Goal: Task Accomplishment & Management: Use online tool/utility

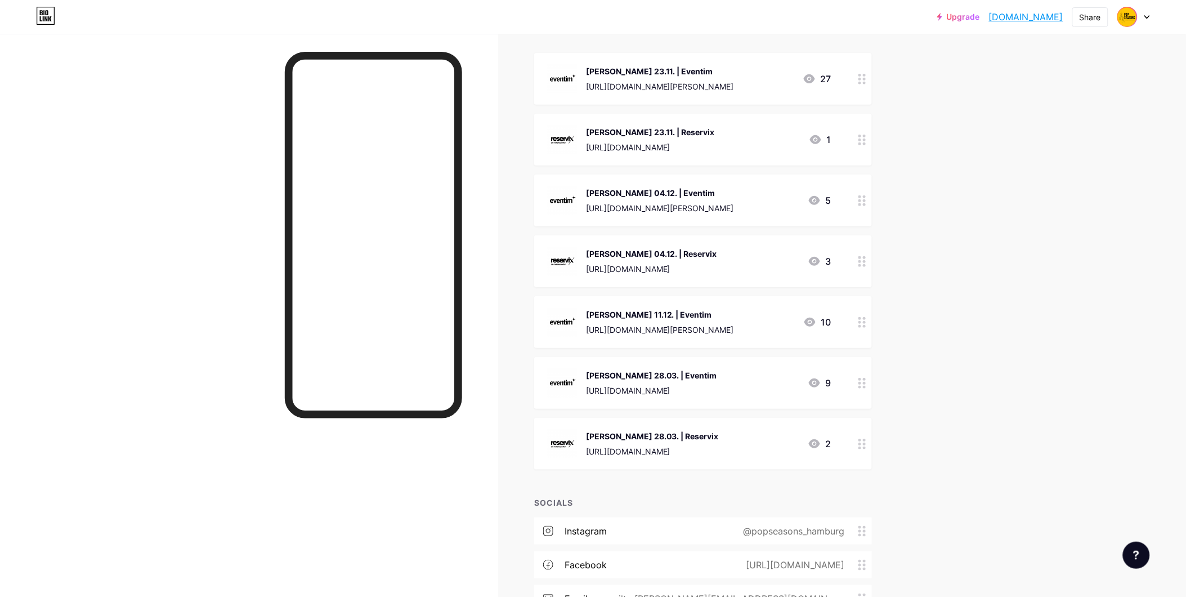
scroll to position [125, 0]
click at [694, 312] on div "[PERSON_NAME] 11.12. | Eventim" at bounding box center [660, 314] width 148 height 12
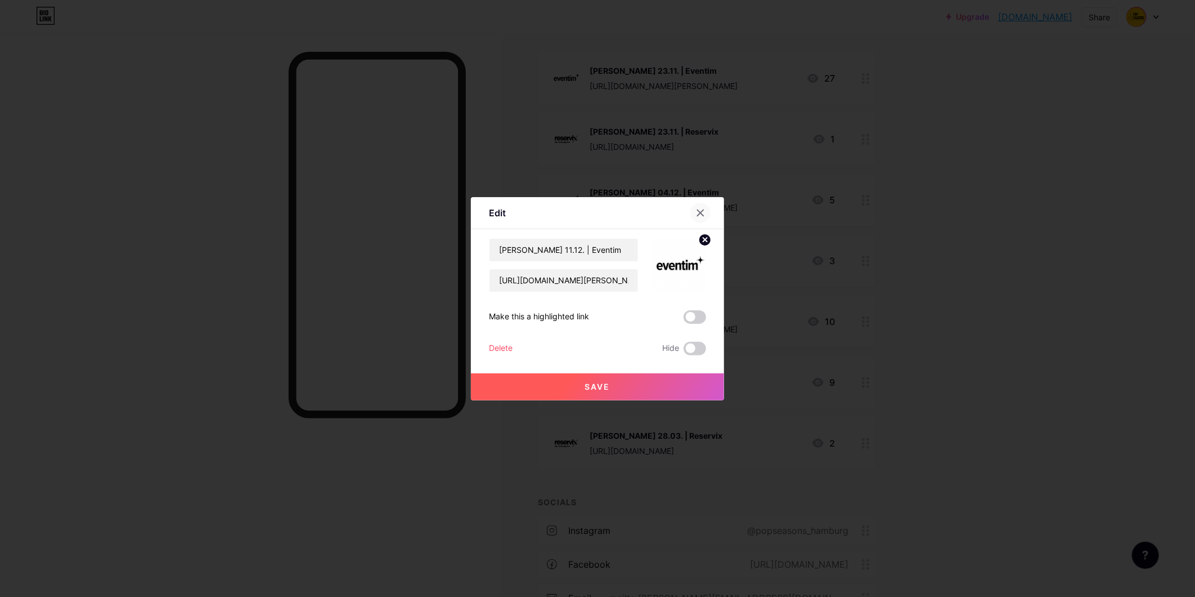
click at [700, 212] on icon at bounding box center [701, 212] width 6 height 6
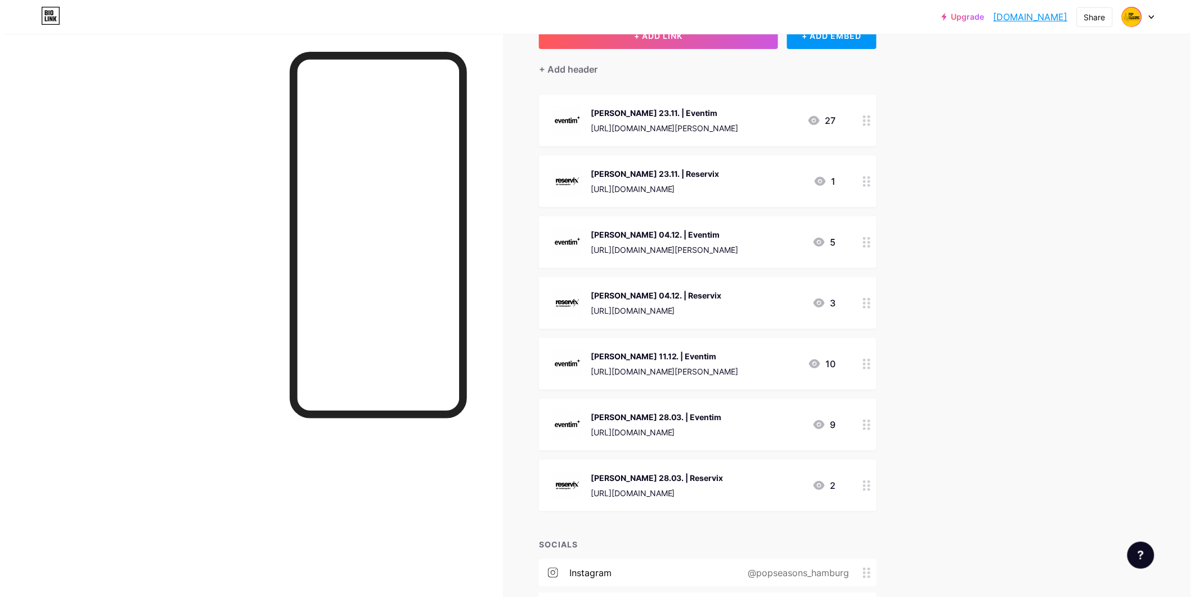
scroll to position [62, 0]
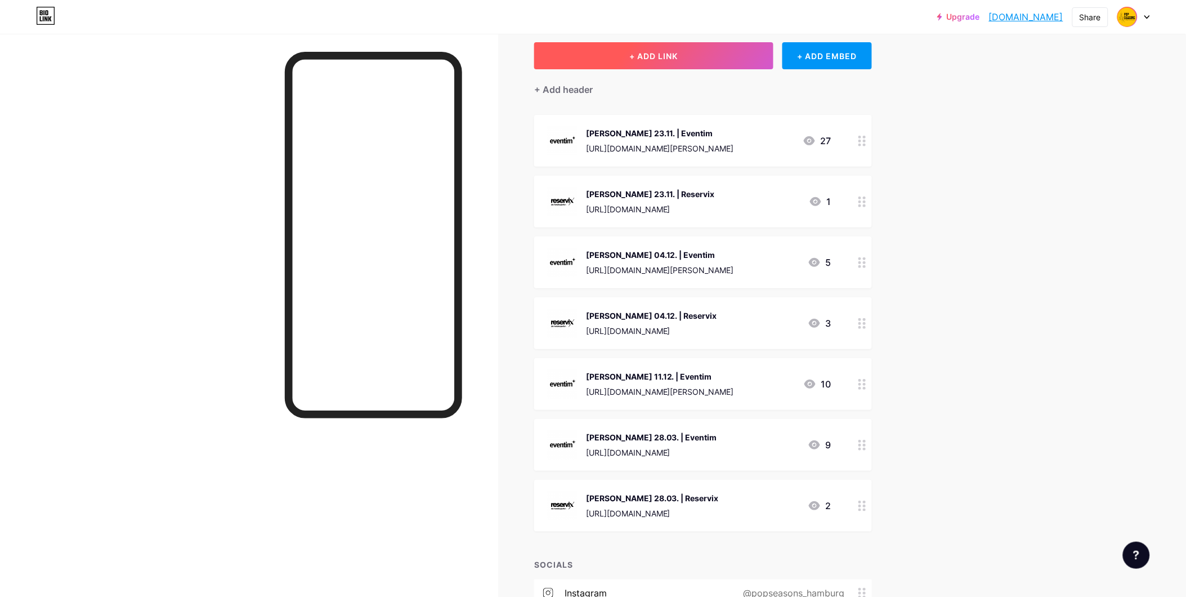
click at [668, 55] on span "+ ADD LINK" at bounding box center [653, 56] width 48 height 10
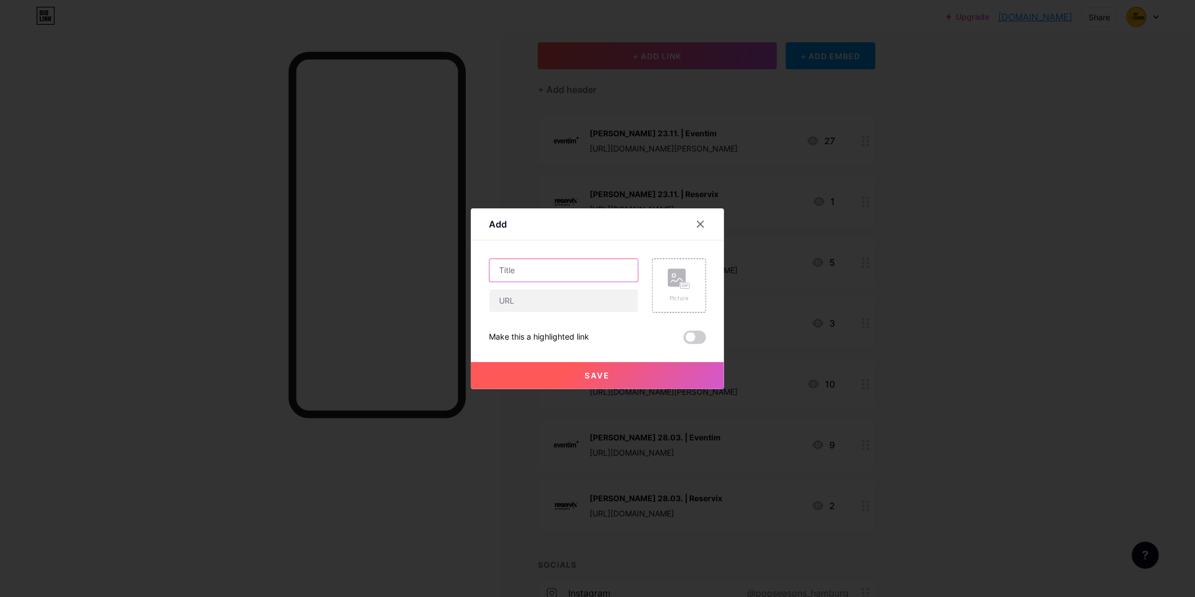
drag, startPoint x: 547, startPoint y: 272, endPoint x: 557, endPoint y: 268, distance: 11.1
click at [548, 272] on input "text" at bounding box center [564, 270] width 149 height 23
type input "[PERSON_NAME] 11.12. | Ticketmaster"
click at [554, 303] on input "text" at bounding box center [564, 300] width 149 height 23
paste input "[URL][DOMAIN_NAME]"
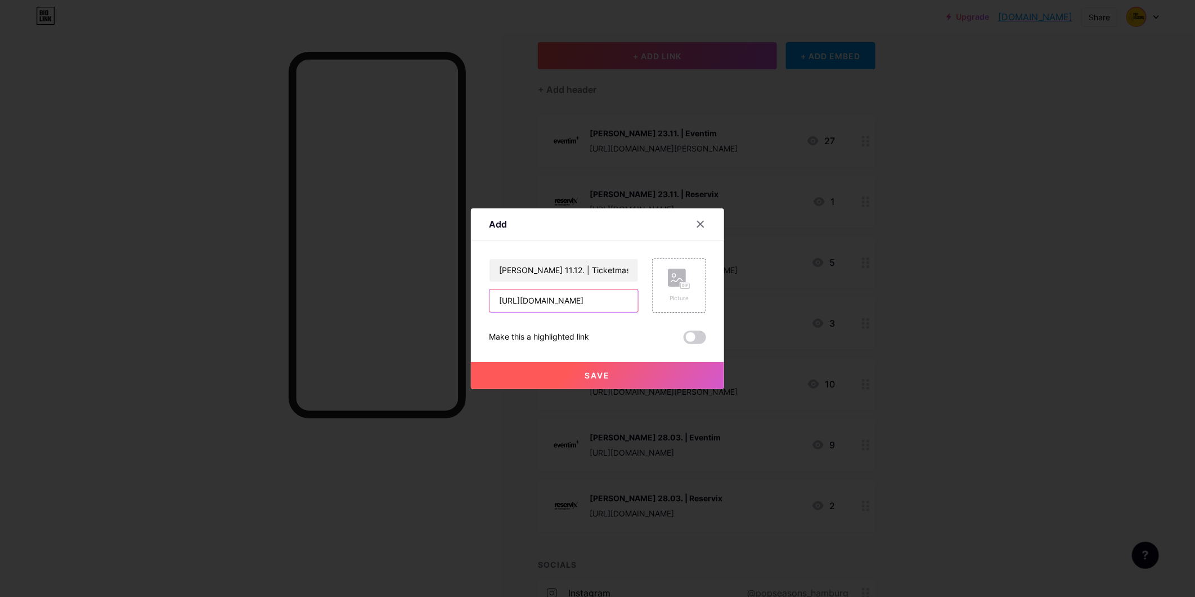
scroll to position [0, 240]
type input "[URL][DOMAIN_NAME]"
click at [666, 281] on div "Picture" at bounding box center [679, 285] width 54 height 54
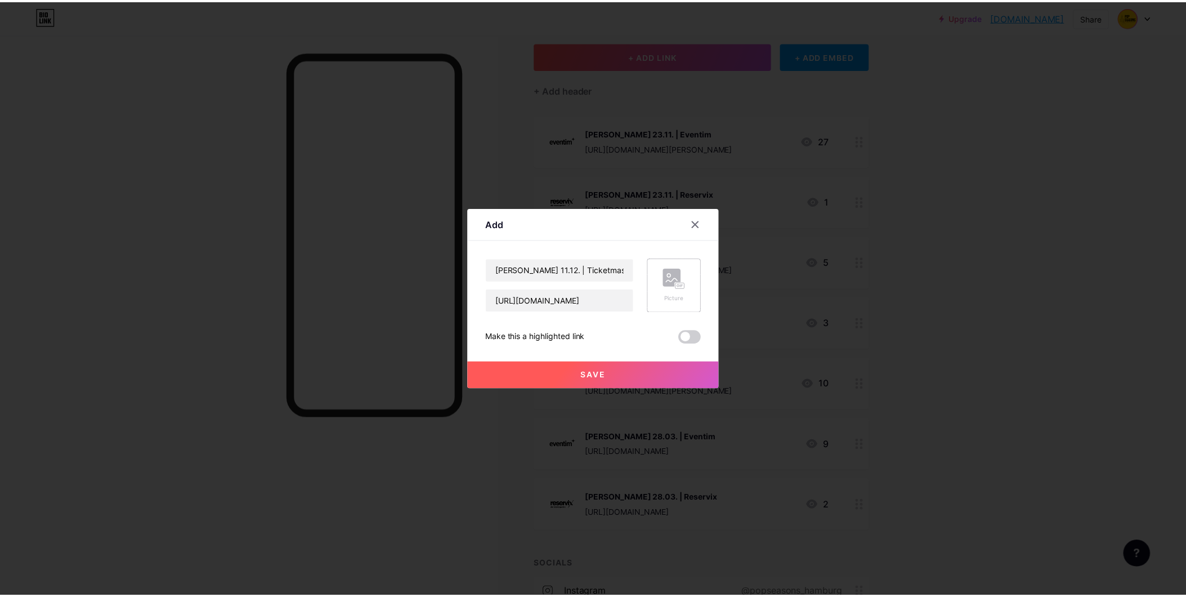
scroll to position [0, 0]
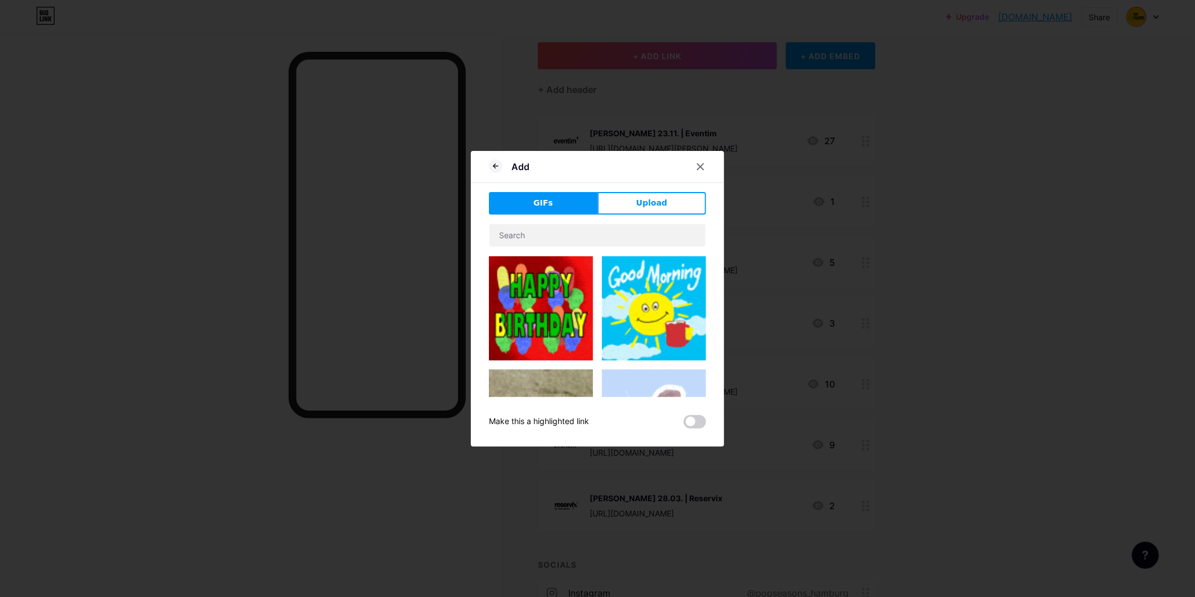
click at [637, 189] on div "Add GIFs Upload Content YouTube Play YouTube video without leaving your page. A…" at bounding box center [597, 298] width 253 height 295
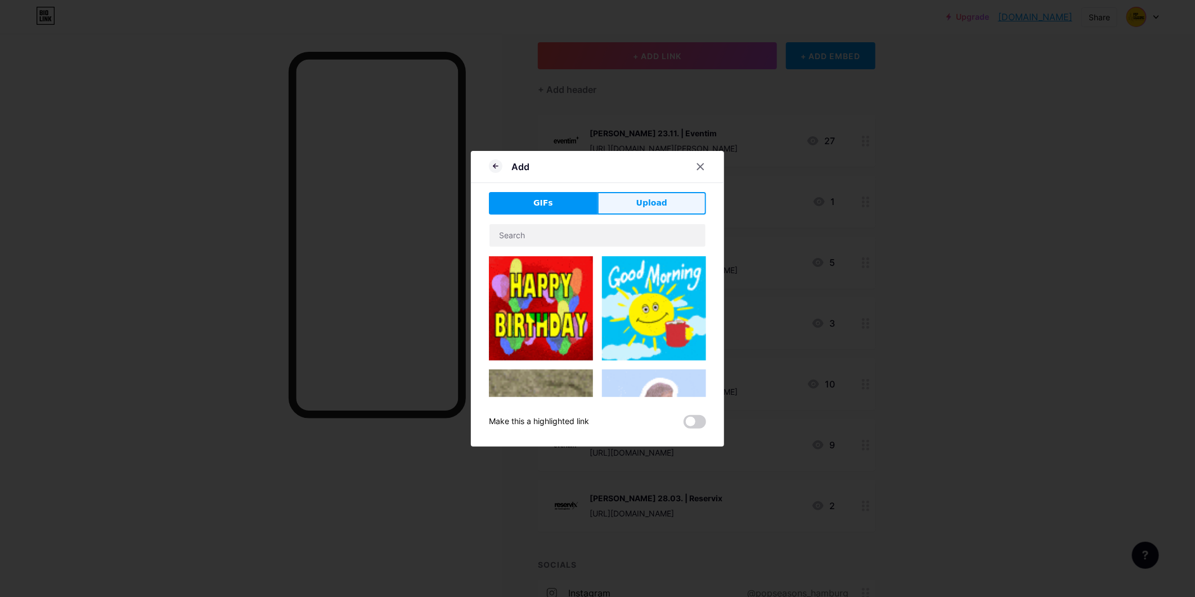
click at [639, 197] on span "Upload" at bounding box center [652, 203] width 31 height 12
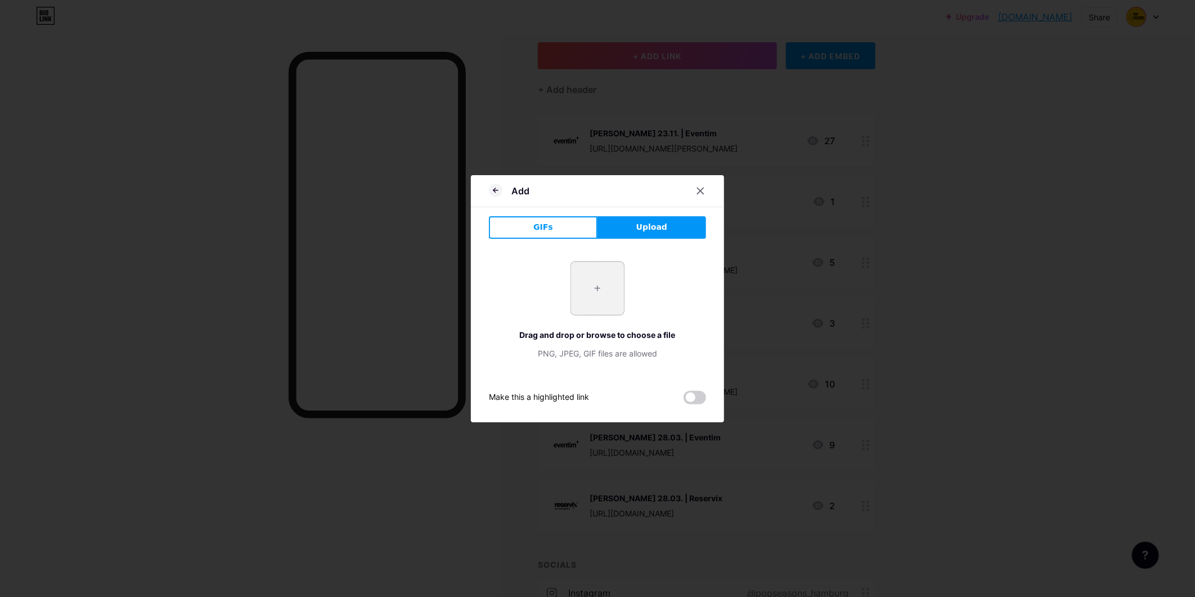
click at [582, 286] on input "file" at bounding box center [597, 288] width 53 height 53
type input "C:\fakepath\LIVE.png"
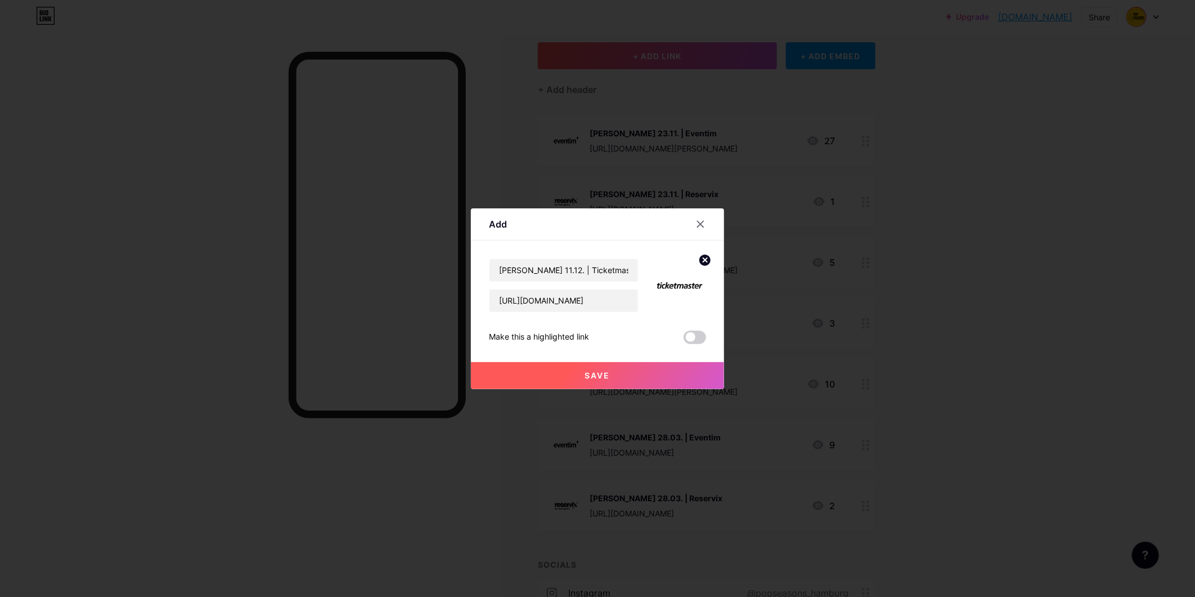
click at [598, 368] on button "Save" at bounding box center [597, 375] width 253 height 27
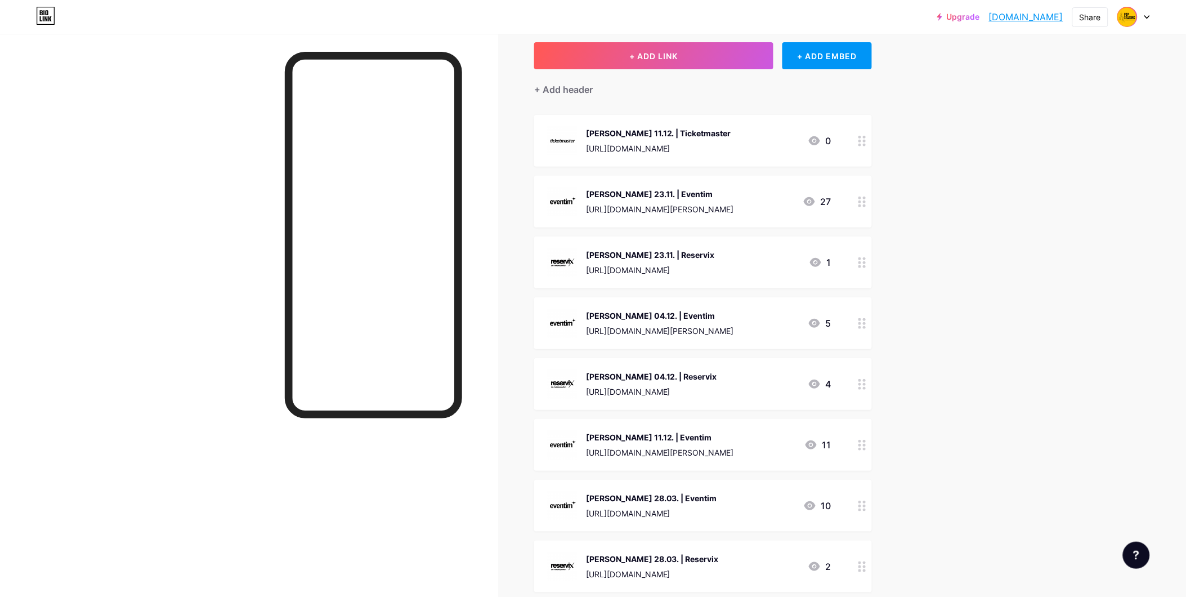
drag, startPoint x: 685, startPoint y: 130, endPoint x: 693, endPoint y: 233, distance: 103.2
click at [693, 233] on span "[PERSON_NAME] 11.12. | Ticketmaster [URL][DOMAIN_NAME] 0 [PERSON_NAME] 23.11. |…" at bounding box center [703, 353] width 338 height 477
drag, startPoint x: 693, startPoint y: 233, endPoint x: 935, endPoint y: 191, distance: 245.6
click at [1038, 276] on div "Upgrade [DOMAIN_NAME].... [DOMAIN_NAME] Share Switch accounts Pop Seasons [DOMA…" at bounding box center [593, 398] width 1186 height 921
click at [992, 441] on div "Upgrade [DOMAIN_NAME].... [DOMAIN_NAME] Share Switch accounts Pop Seasons [DOMA…" at bounding box center [593, 398] width 1186 height 921
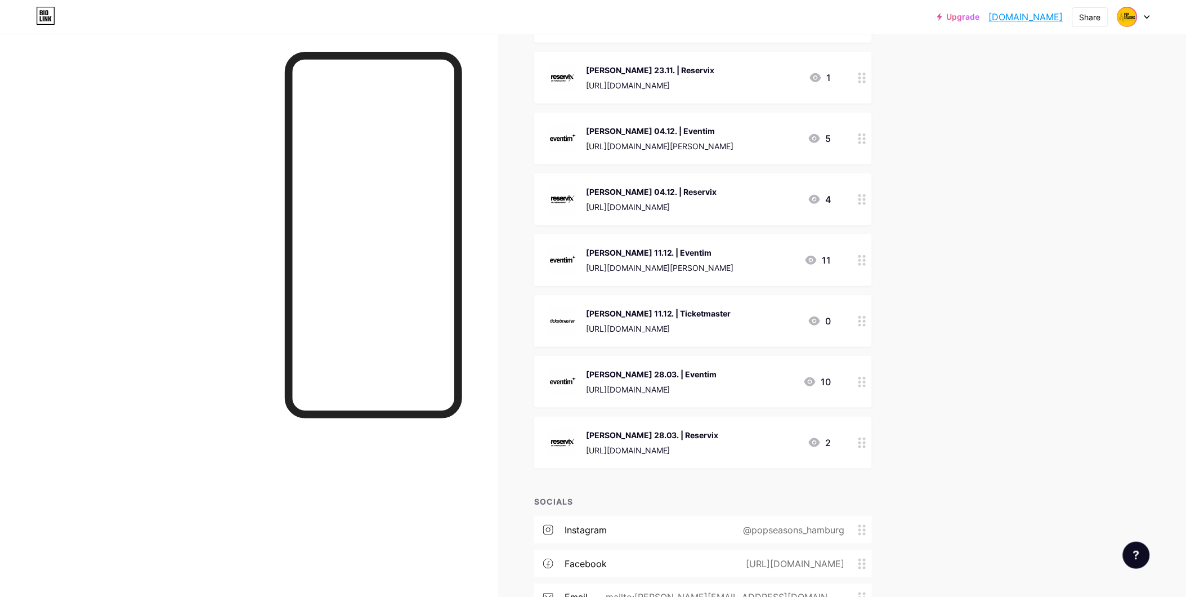
scroll to position [187, 0]
click at [655, 245] on div "[PERSON_NAME] 11.12. | Eventim" at bounding box center [660, 251] width 148 height 12
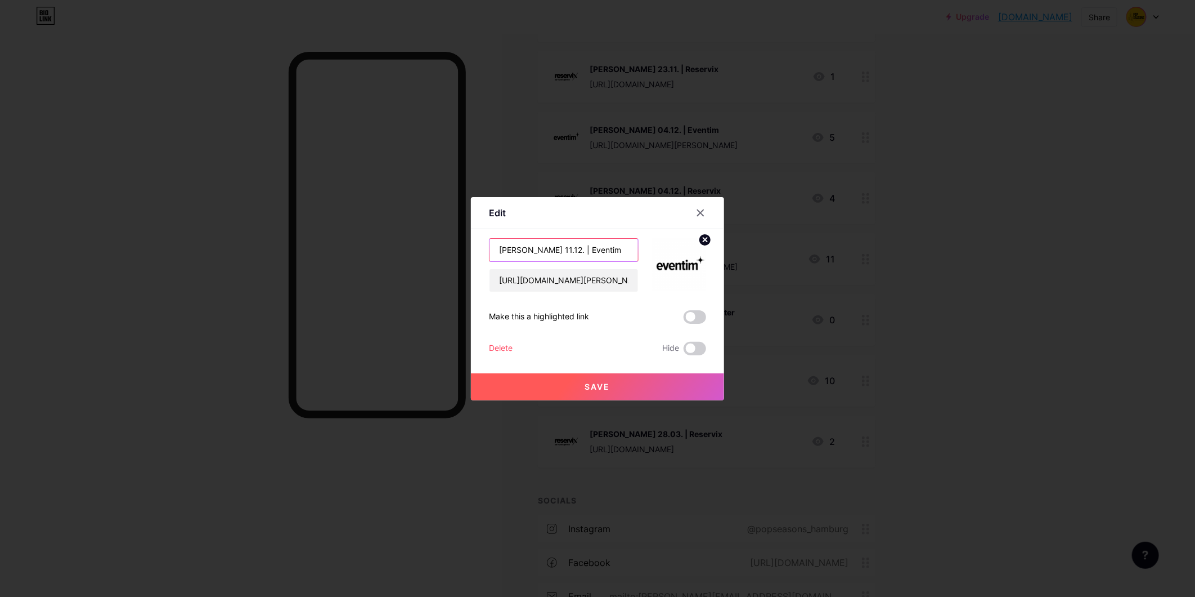
click at [521, 254] on input "[PERSON_NAME] 11.12. | Eventim" at bounding box center [564, 250] width 149 height 23
type input "[PERSON_NAME] 11.12. | Eventim"
click at [592, 392] on button "Save" at bounding box center [597, 386] width 253 height 27
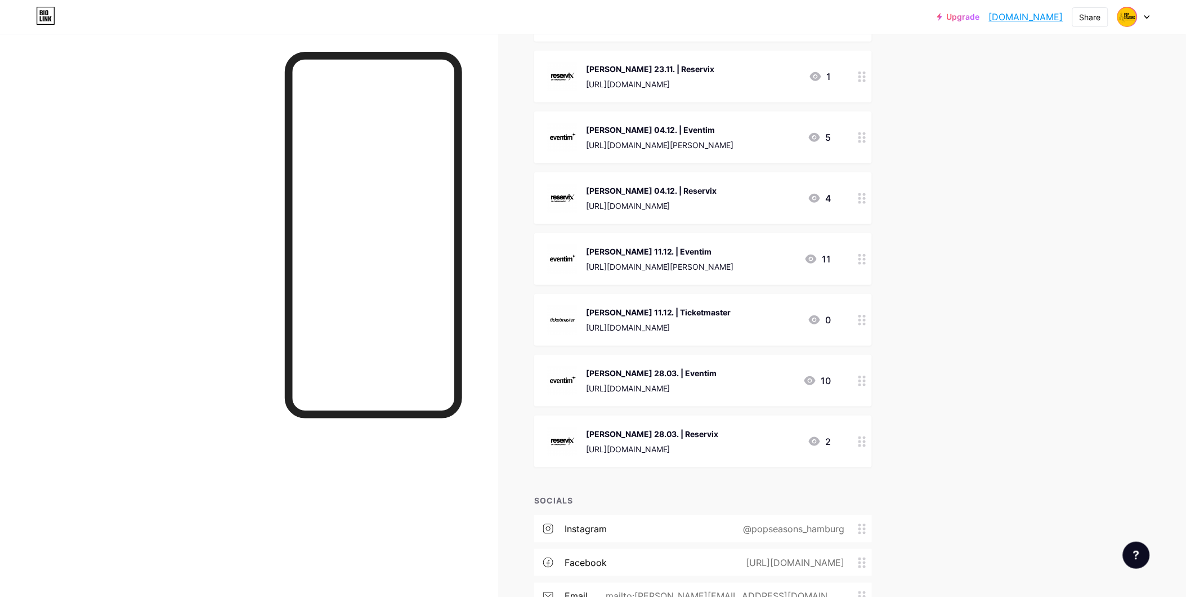
click at [614, 311] on div "[PERSON_NAME] 11.12. | Ticketmaster" at bounding box center [658, 312] width 145 height 12
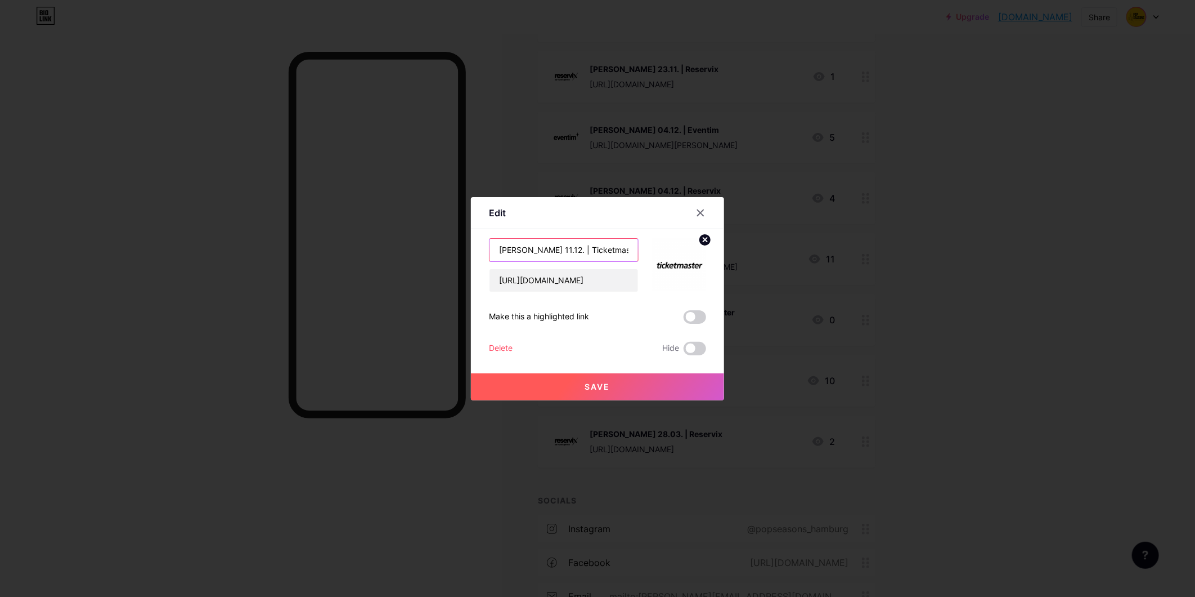
click at [519, 250] on input "[PERSON_NAME] 11.12. | Ticketmaster" at bounding box center [564, 250] width 149 height 23
type input "[PERSON_NAME] 11.12. | Ticketmaster"
click at [588, 384] on span "Save" at bounding box center [597, 387] width 25 height 10
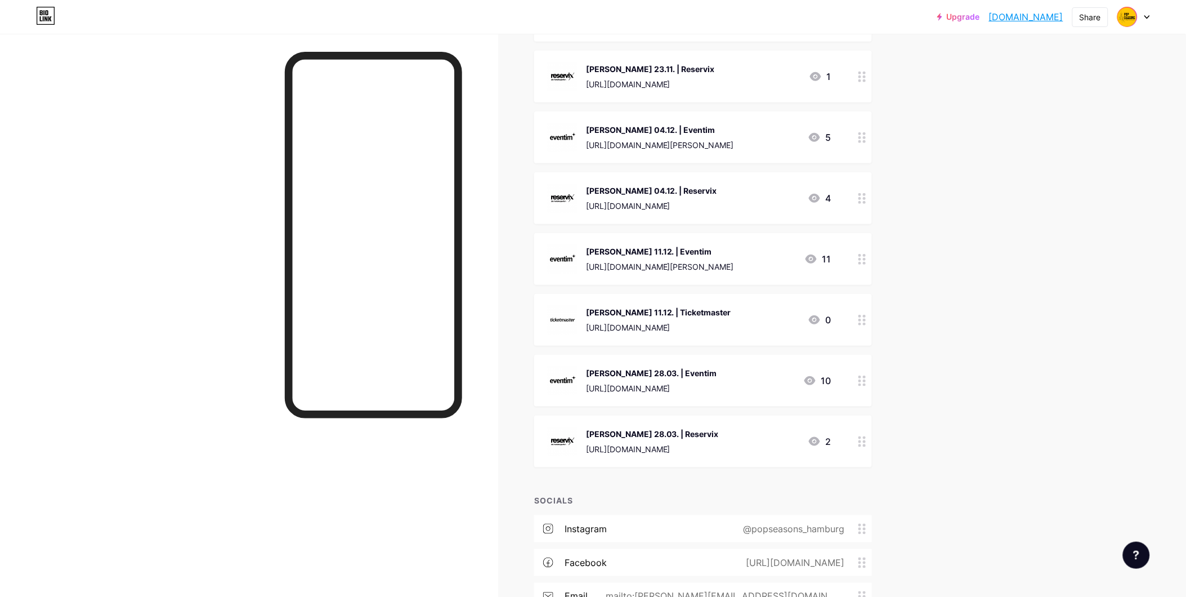
click at [631, 247] on div "[PERSON_NAME] 11.12. | Eventim" at bounding box center [660, 251] width 148 height 12
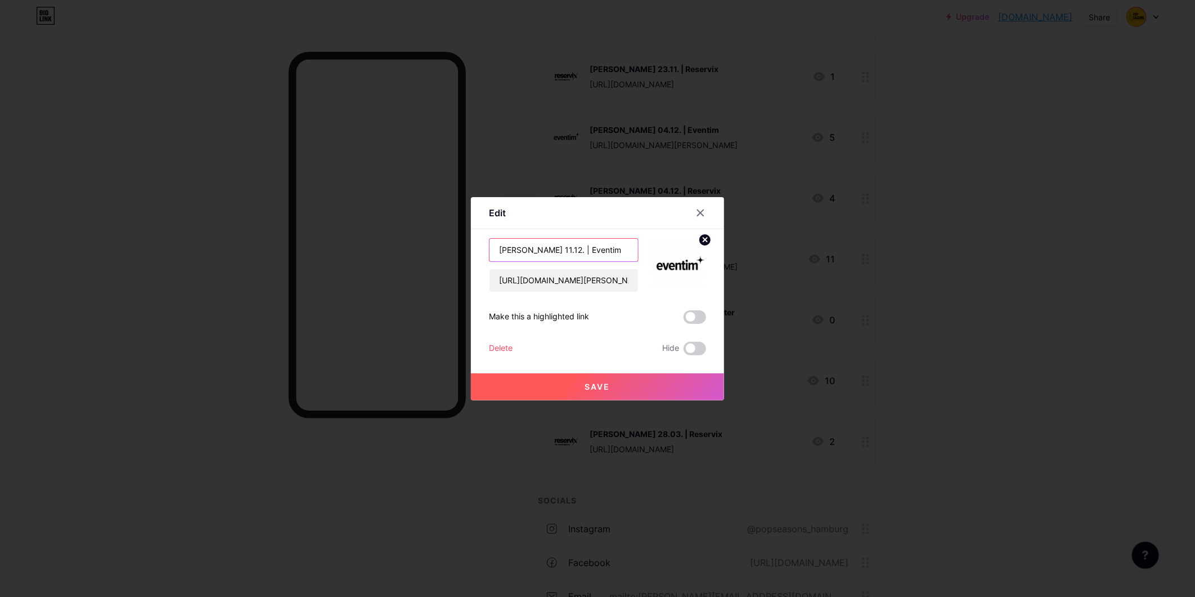
click at [521, 248] on input "[PERSON_NAME] 11.12. | Eventim" at bounding box center [564, 250] width 149 height 23
type input "[PERSON_NAME] 11.12. | Eventim"
click at [592, 382] on span "Save" at bounding box center [597, 387] width 25 height 10
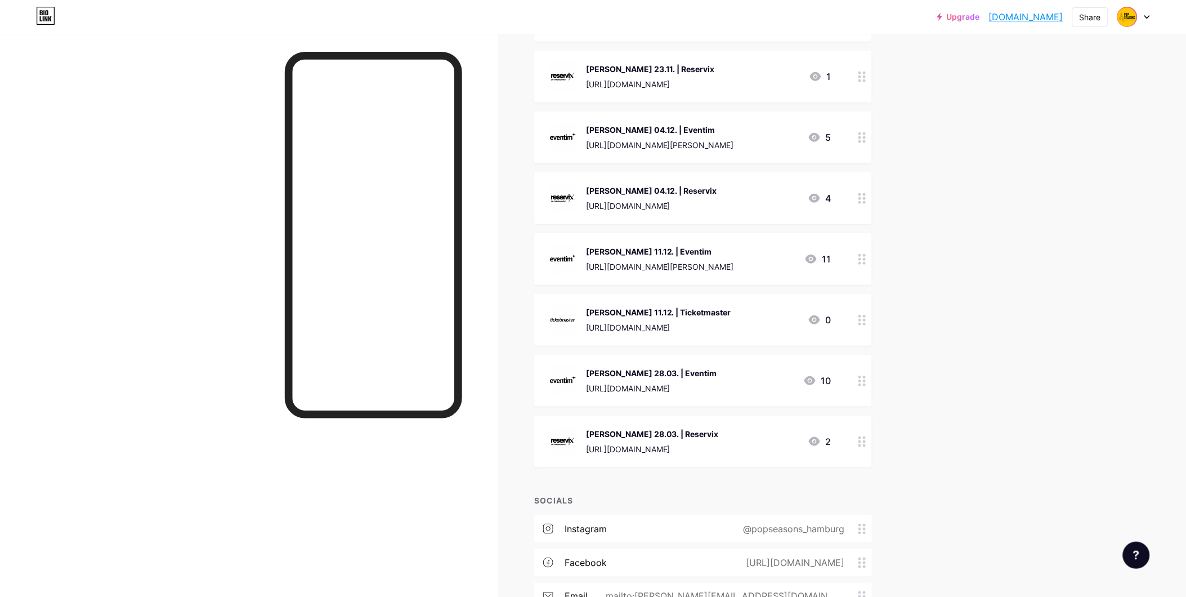
click at [681, 247] on div "[PERSON_NAME] 11.12. | Eventim" at bounding box center [660, 251] width 148 height 12
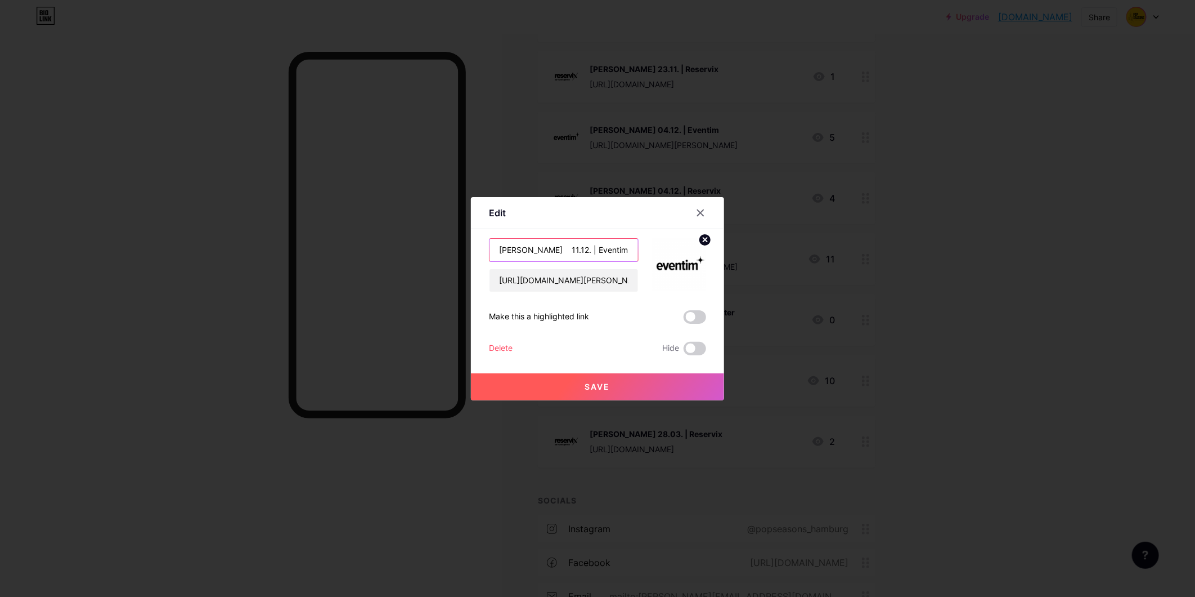
click at [527, 250] on input "[PERSON_NAME] 11.12. | Eventim" at bounding box center [564, 250] width 149 height 23
type input "[PERSON_NAME] 11.12. | Eventim"
click at [604, 395] on button "Save" at bounding box center [597, 386] width 253 height 27
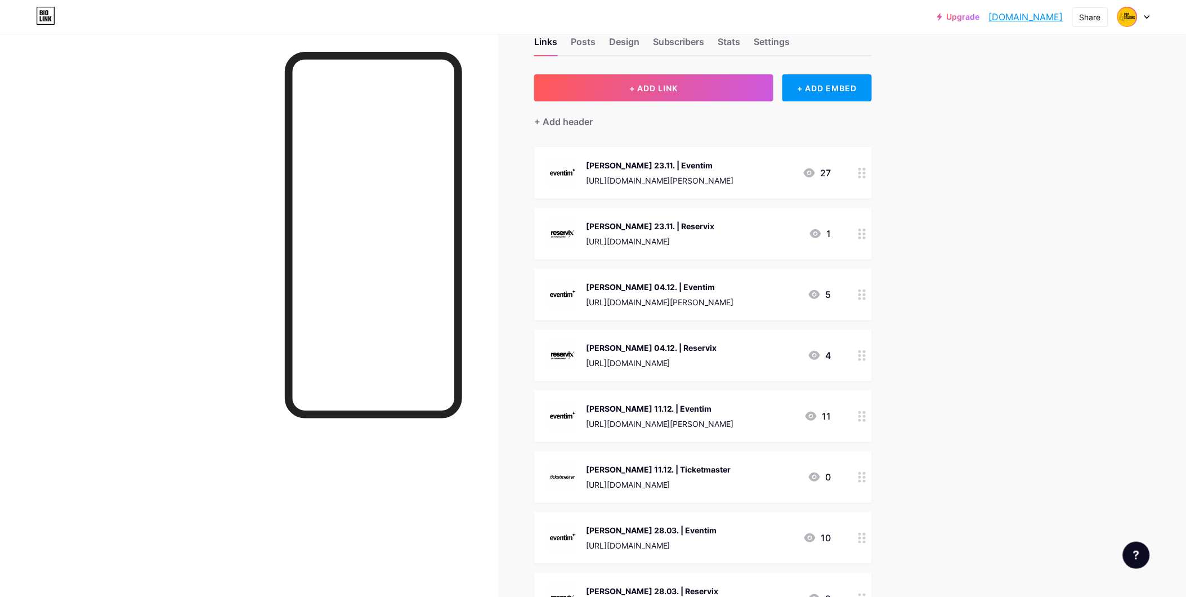
scroll to position [0, 0]
